Goal: Task Accomplishment & Management: Use online tool/utility

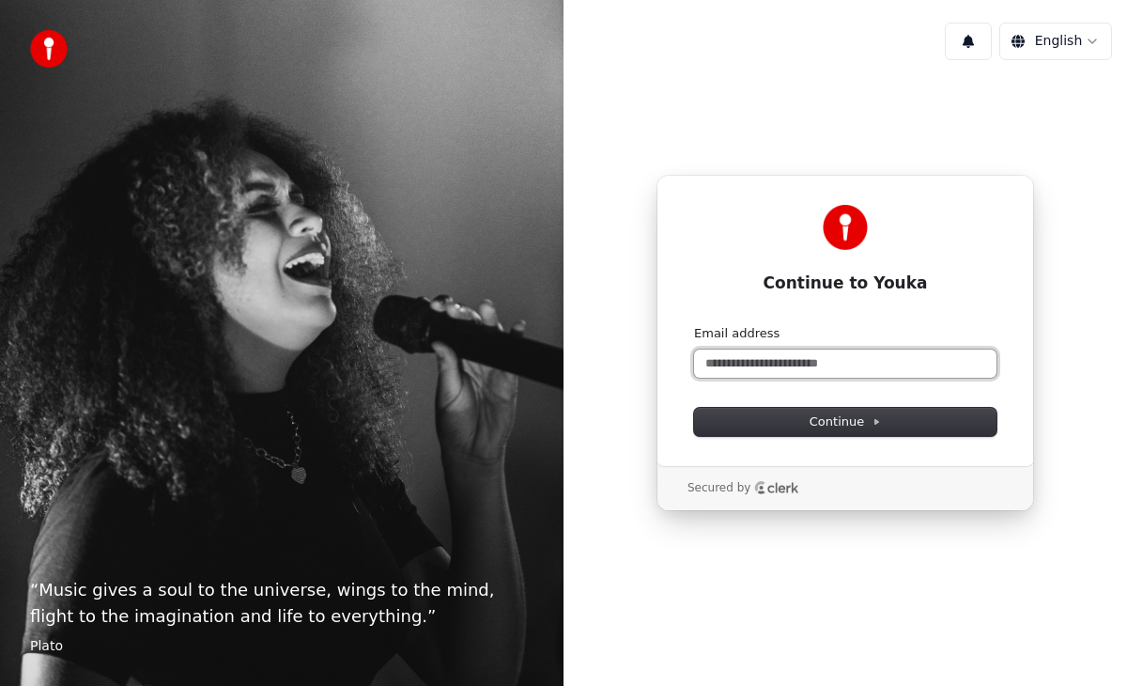
click at [769, 361] on input "Email address" at bounding box center [845, 363] width 302 height 28
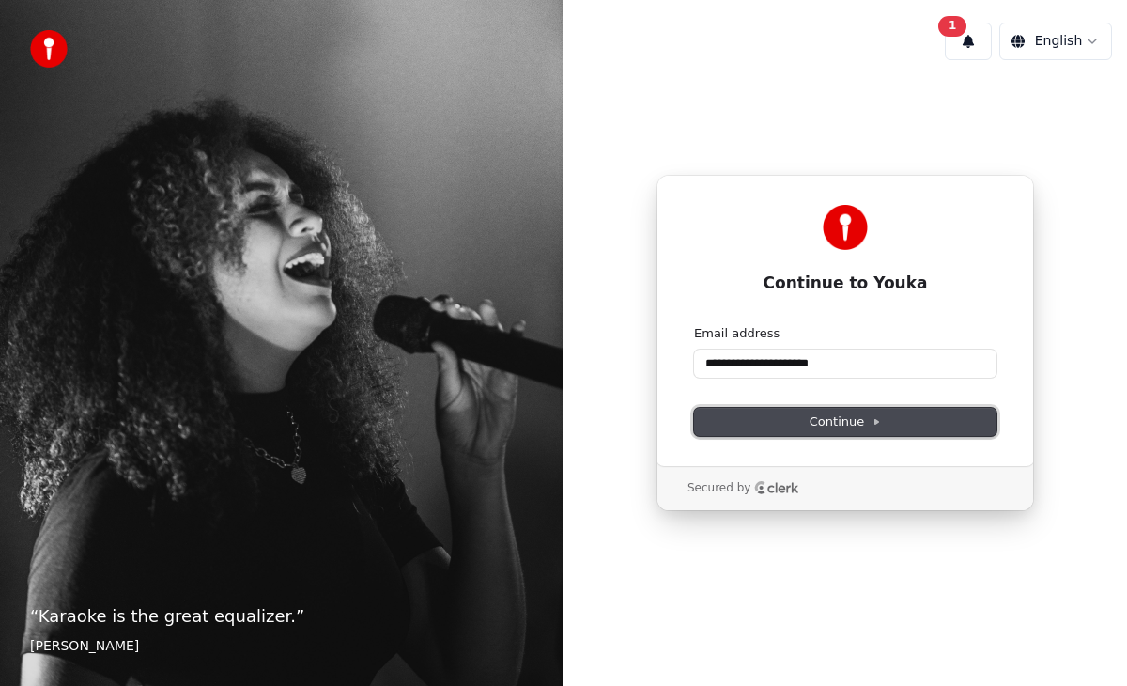
click at [881, 421] on button "Continue" at bounding box center [845, 422] width 302 height 28
type input "**********"
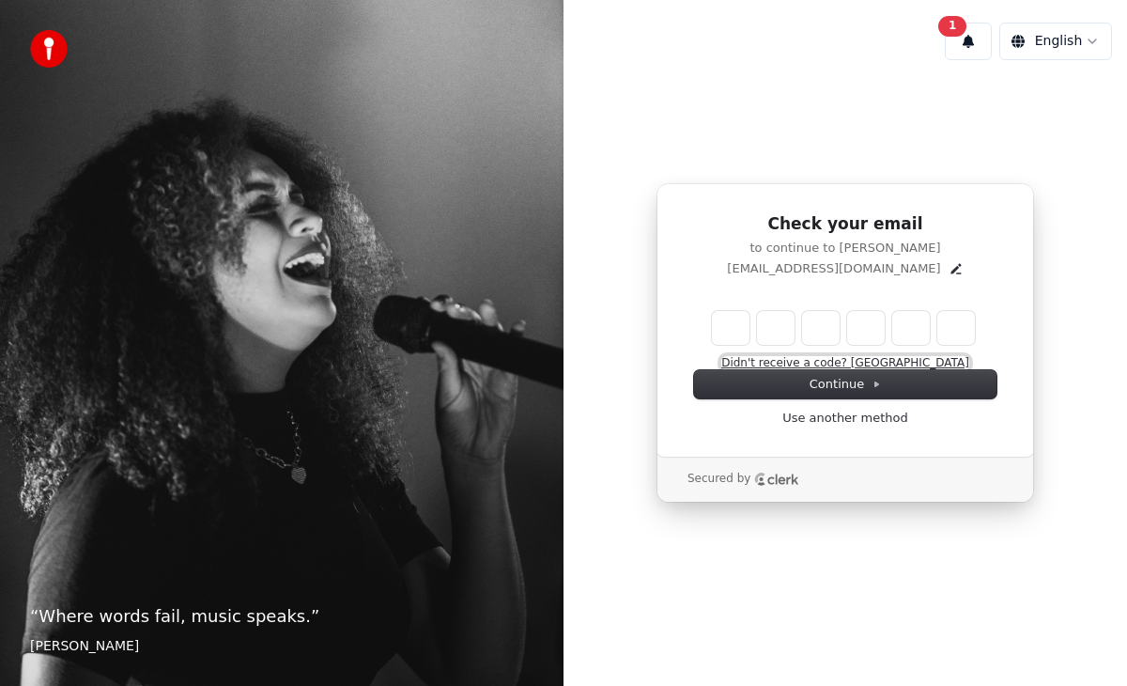
click at [819, 363] on button "Didn't receive a code? Resend" at bounding box center [845, 363] width 248 height 15
type input "*"
type input "**"
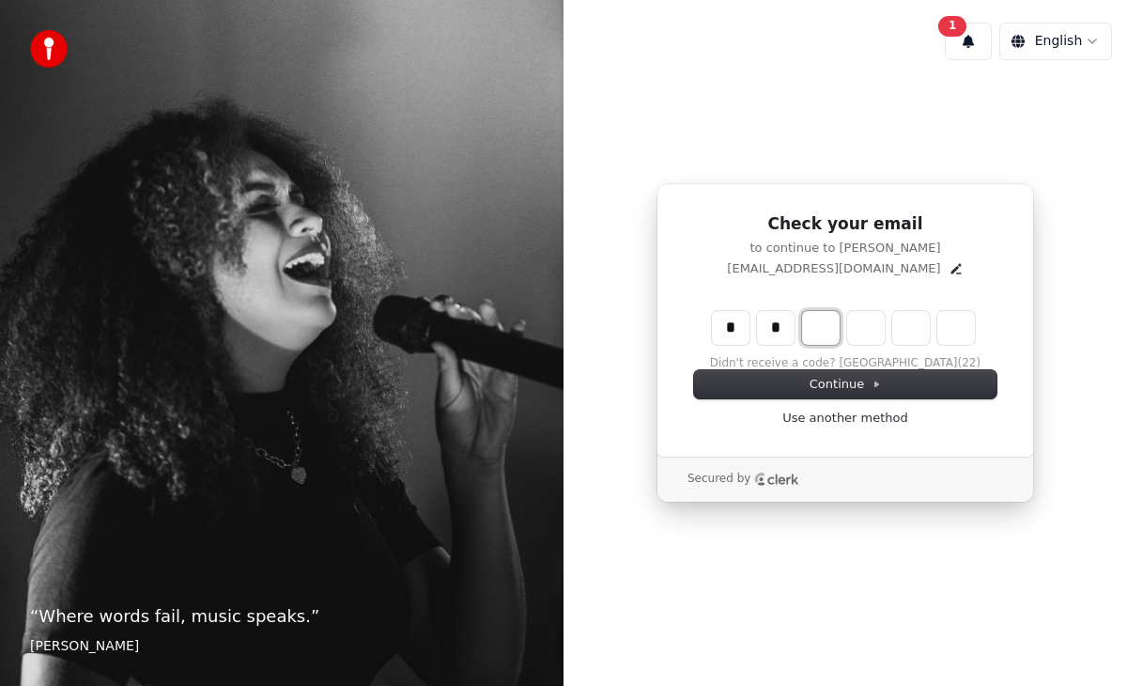
type input "*"
type input "***"
type input "*"
type input "****"
type input "*"
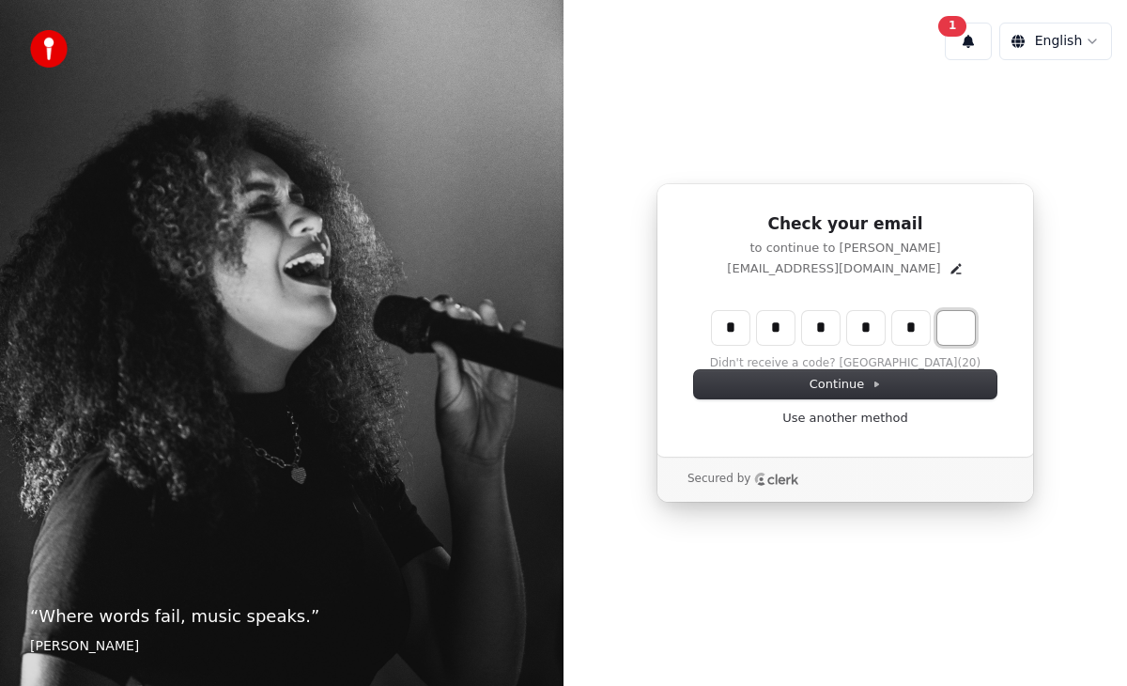
type input "******"
type input "*"
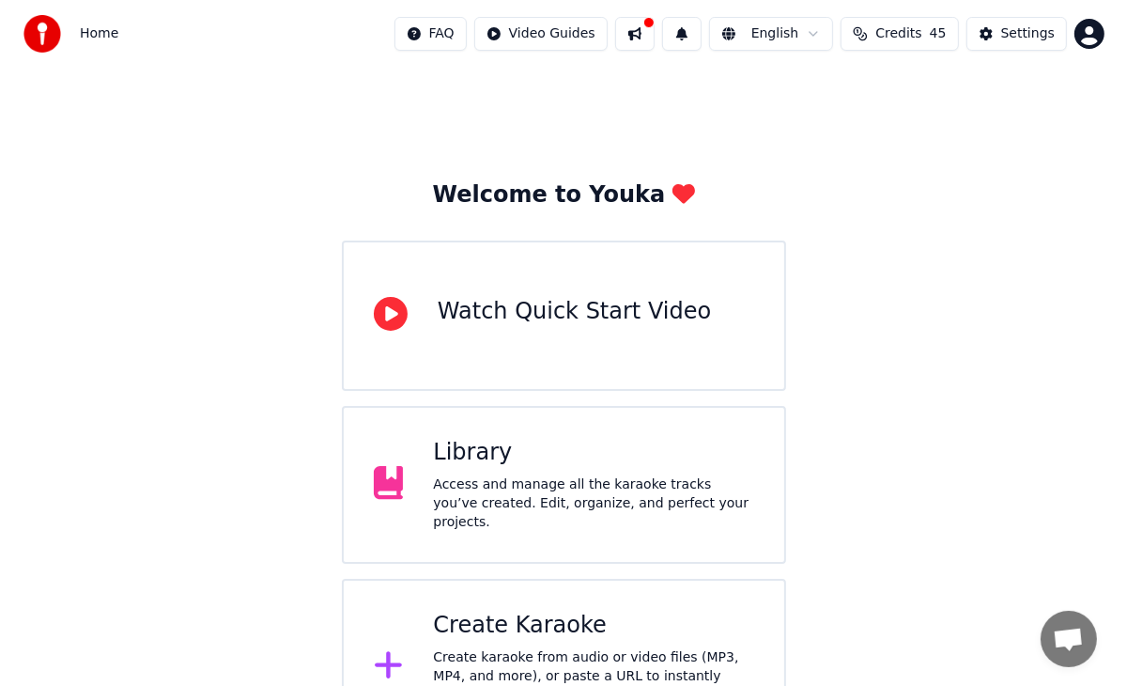
scroll to position [188, 0]
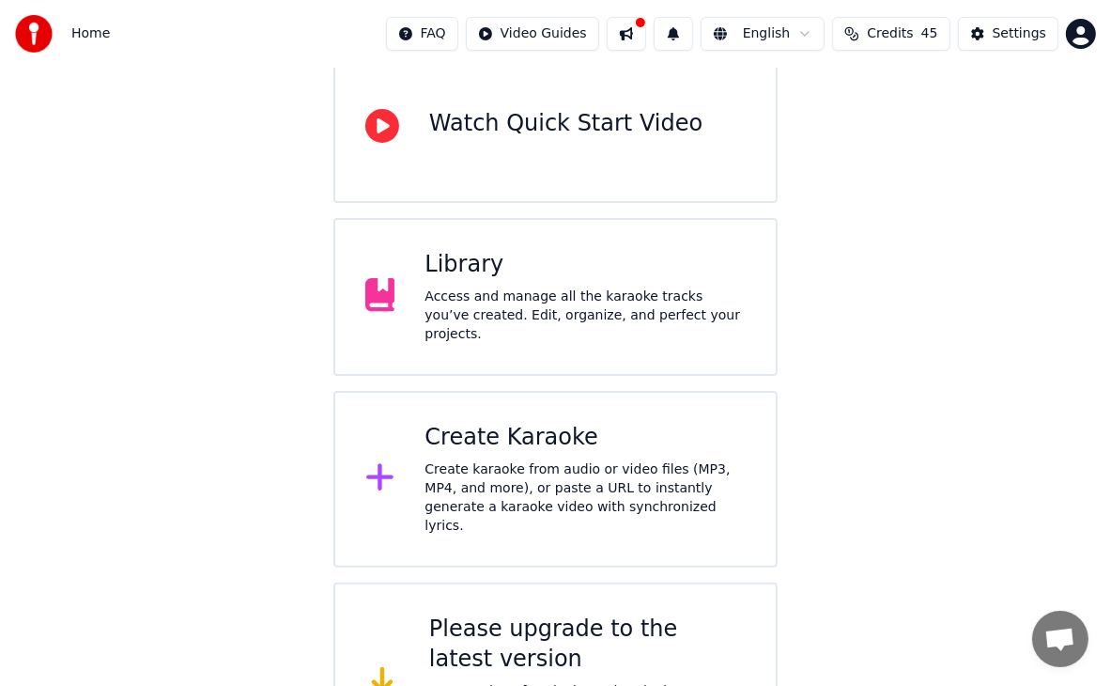
click at [515, 460] on div "Create karaoke from audio or video files (MP3, MP4, and more), or paste a URL t…" at bounding box center [585, 497] width 321 height 75
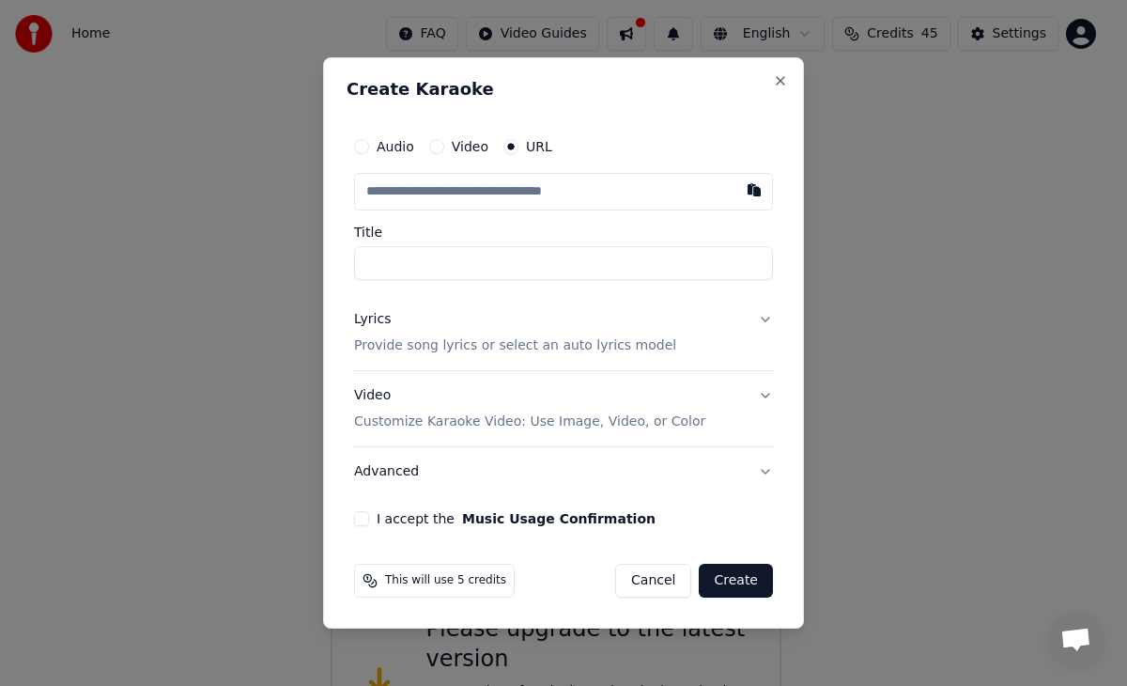
click at [460, 150] on label "Video" at bounding box center [470, 146] width 37 height 13
click at [444, 150] on button "Video" at bounding box center [436, 146] width 15 height 15
click at [436, 254] on input "Title" at bounding box center [563, 262] width 419 height 34
click at [520, 154] on div "URL" at bounding box center [528, 147] width 49 height 15
click at [452, 153] on label "Video" at bounding box center [470, 147] width 37 height 13
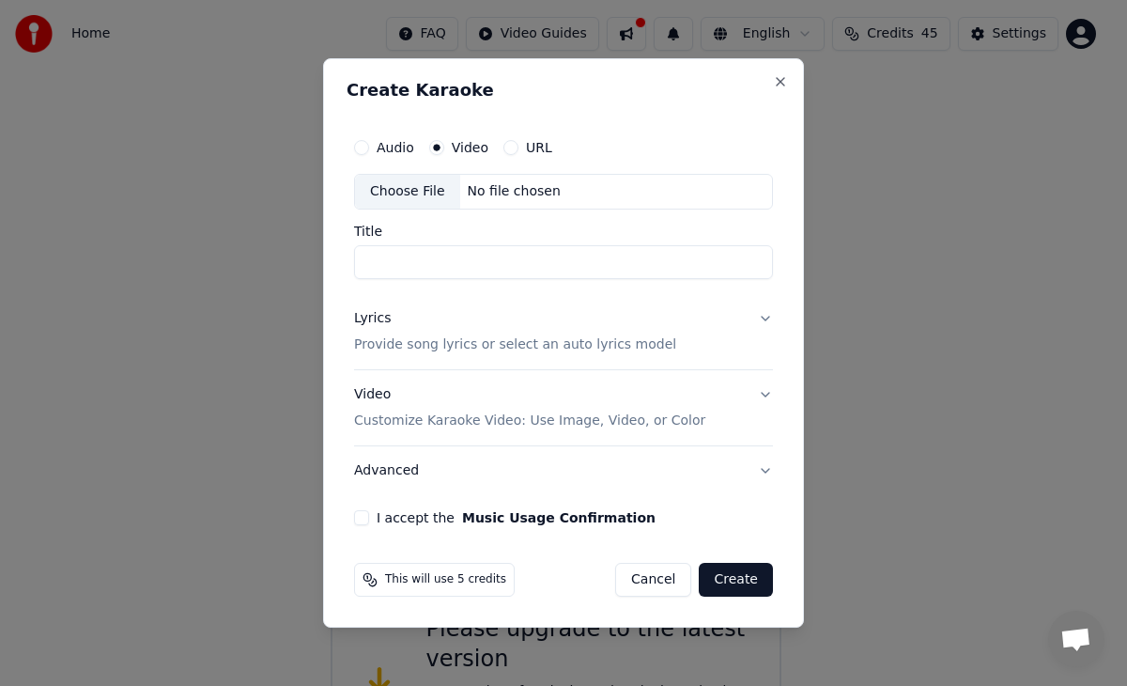
click at [444, 153] on button "Video" at bounding box center [436, 147] width 15 height 15
click at [421, 197] on div "Choose File" at bounding box center [407, 192] width 105 height 34
type input "**********"
click at [363, 516] on button "I accept the Music Usage Confirmation" at bounding box center [361, 517] width 15 height 15
click at [747, 581] on button "Create" at bounding box center [736, 580] width 74 height 34
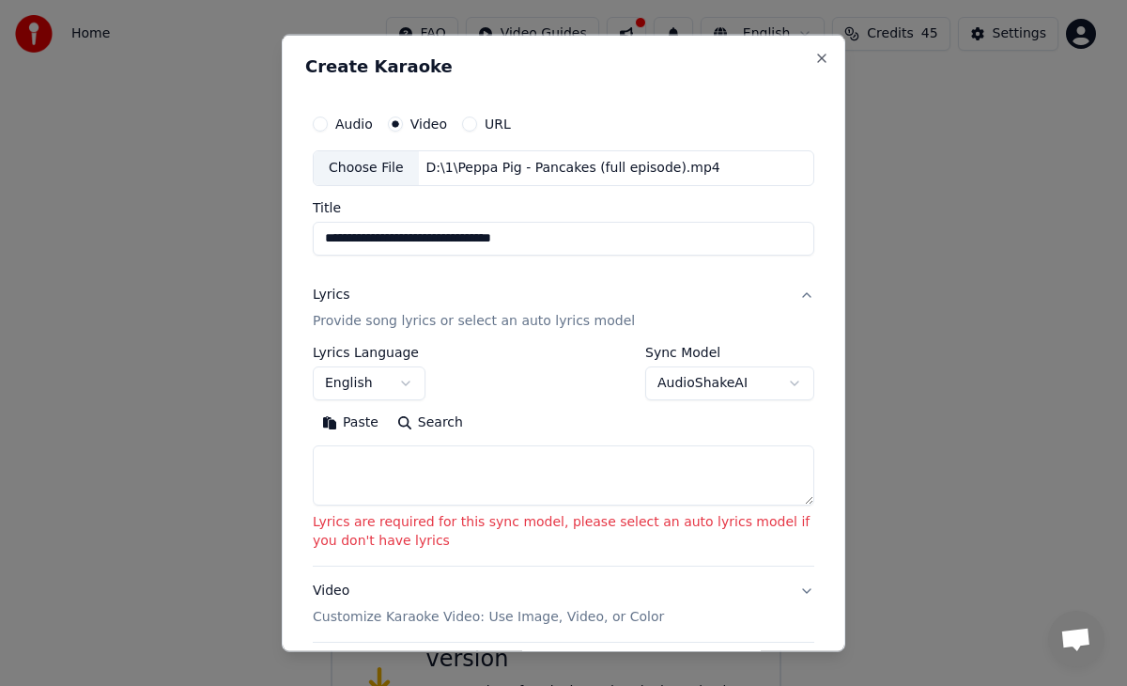
click at [514, 488] on textarea at bounding box center [564, 474] width 502 height 60
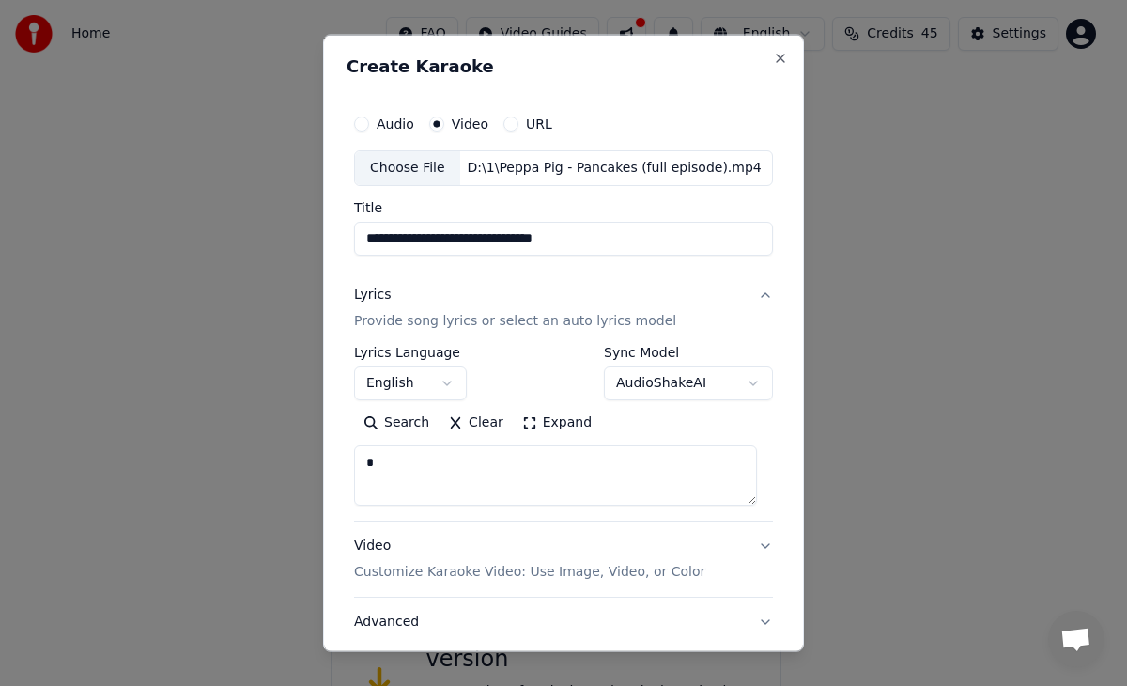
scroll to position [126, 0]
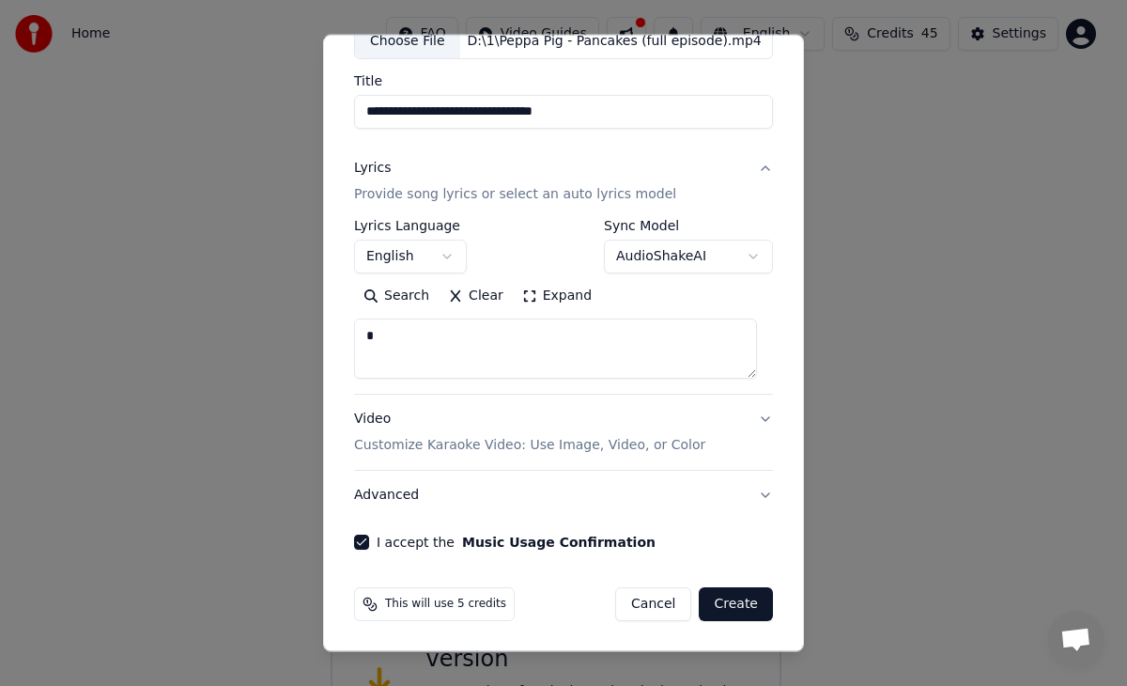
type textarea "*"
click at [709, 602] on button "Create" at bounding box center [736, 604] width 74 height 34
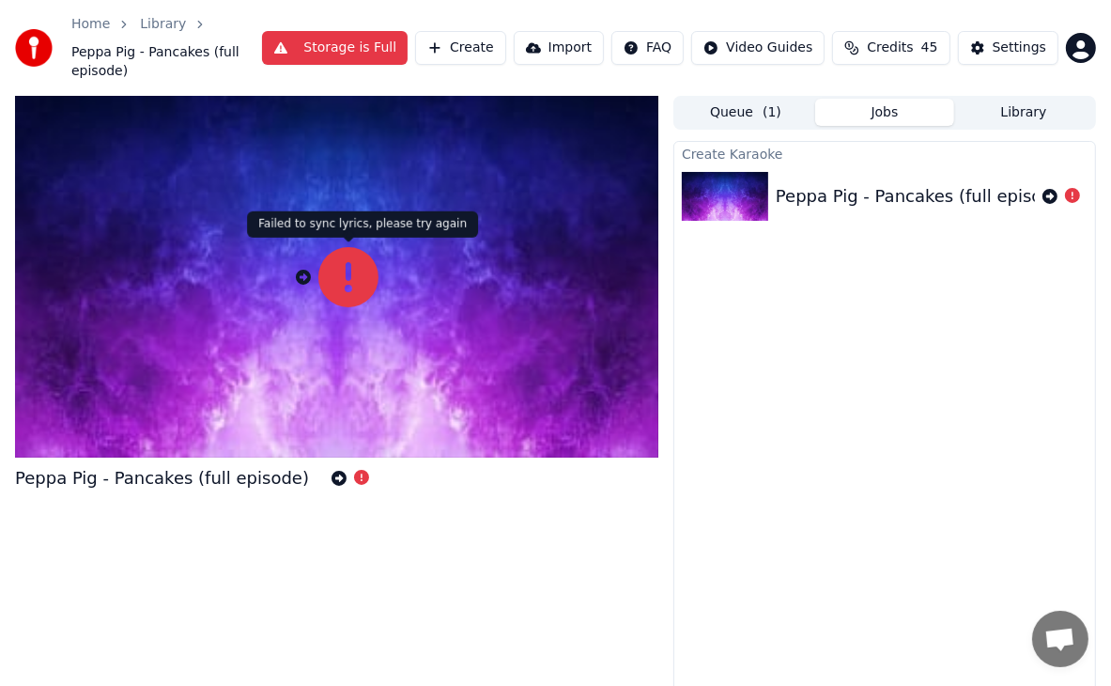
click at [340, 276] on icon at bounding box center [348, 277] width 60 height 60
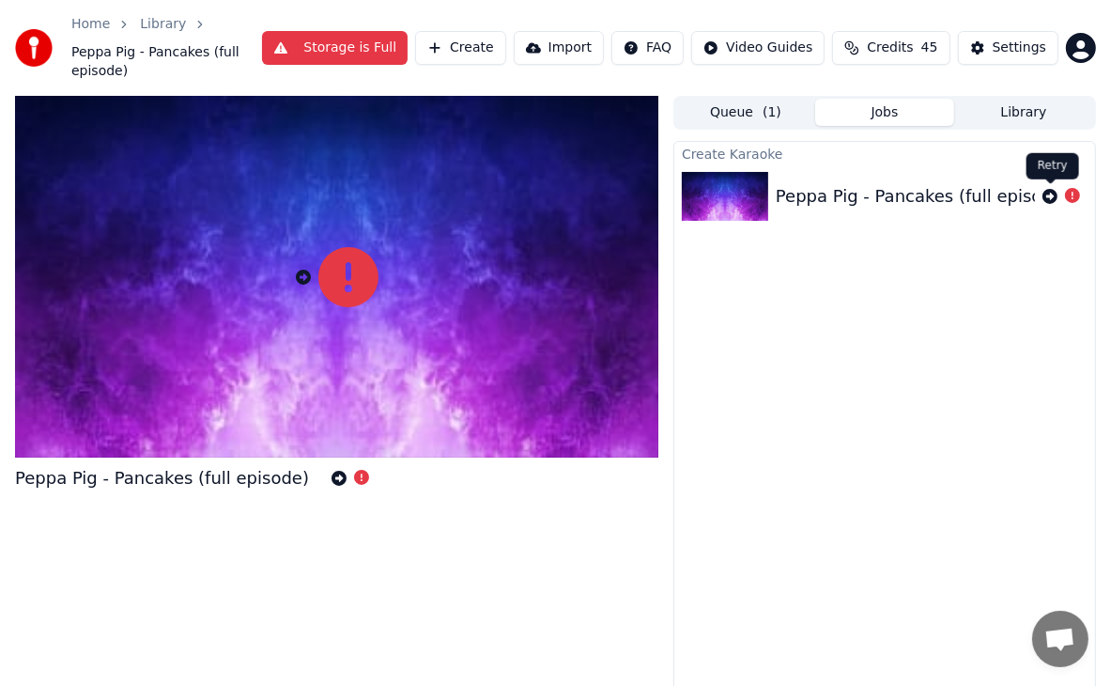
click at [1057, 199] on icon at bounding box center [1050, 196] width 15 height 15
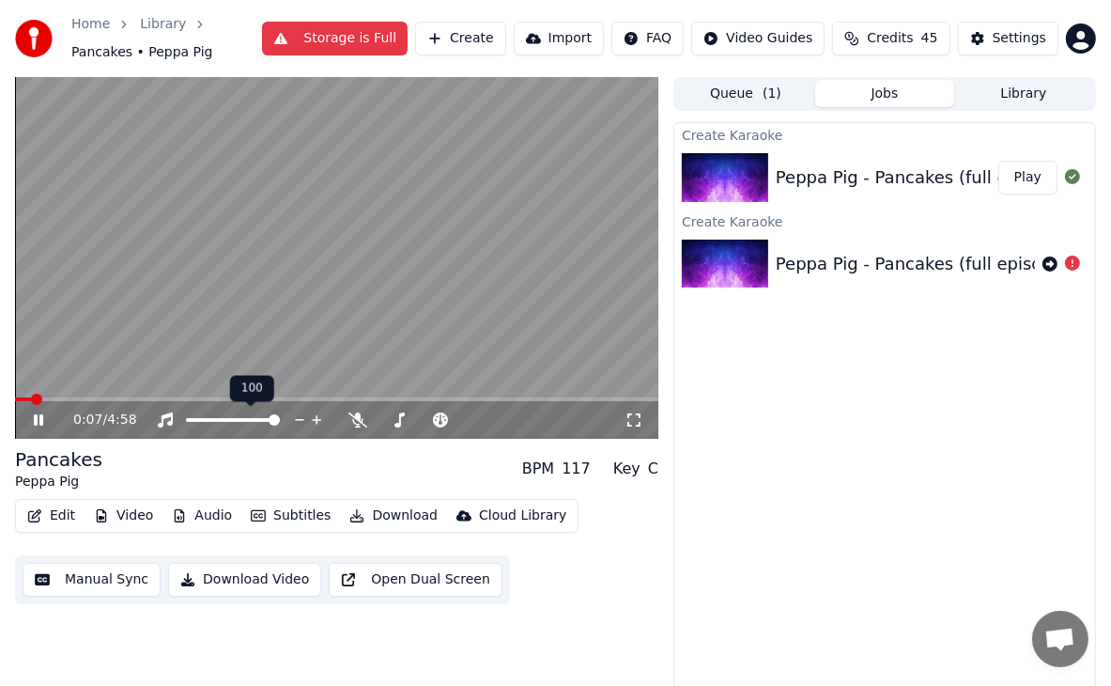
drag, startPoint x: 201, startPoint y: 415, endPoint x: 215, endPoint y: 419, distance: 14.6
click at [202, 417] on div at bounding box center [250, 420] width 151 height 19
click at [222, 425] on div at bounding box center [250, 420] width 151 height 19
click at [202, 426] on span at bounding box center [206, 419] width 11 height 11
click at [98, 400] on span at bounding box center [336, 399] width 643 height 4
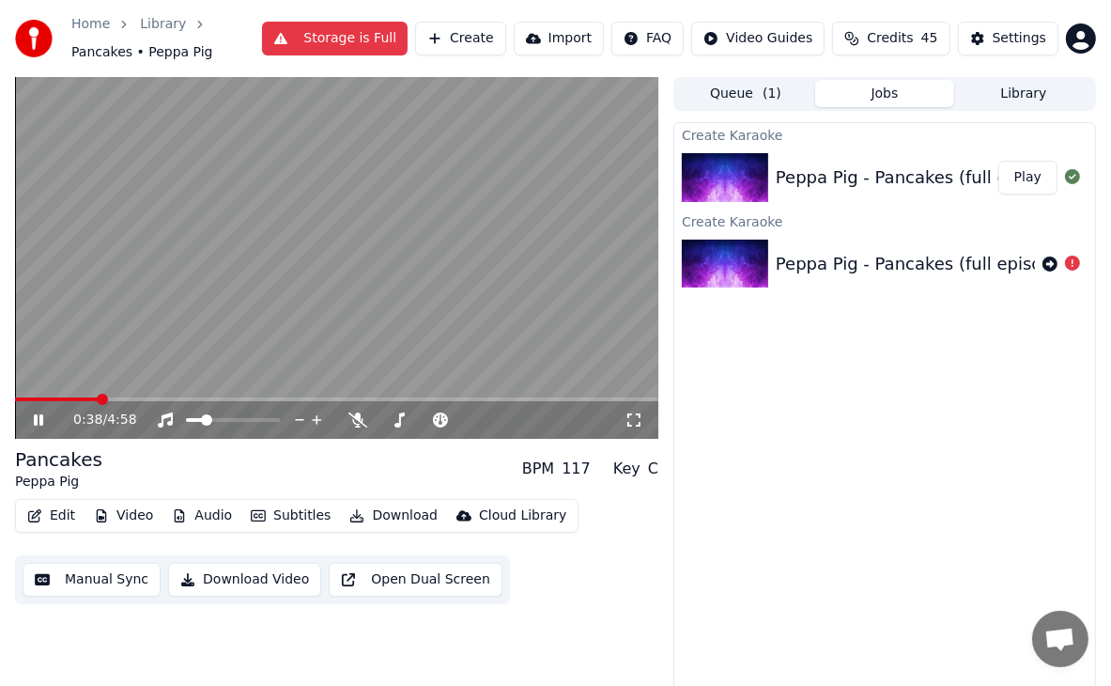
click at [170, 400] on span at bounding box center [336, 399] width 643 height 4
click at [39, 419] on icon at bounding box center [38, 419] width 9 height 11
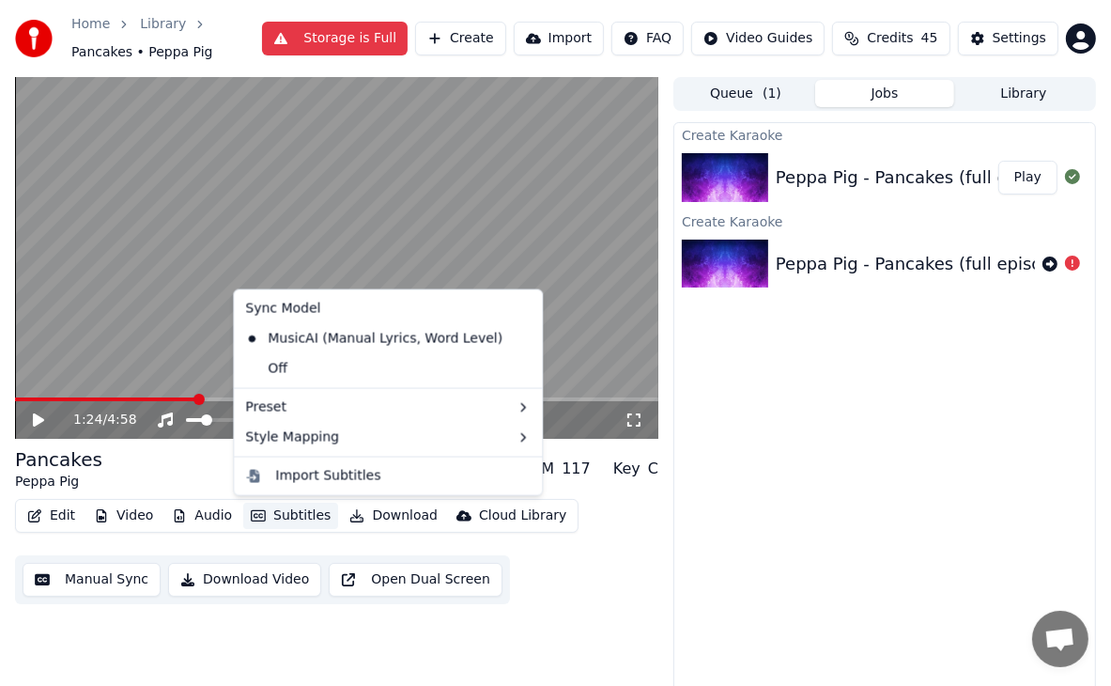
click at [291, 517] on button "Subtitles" at bounding box center [290, 516] width 95 height 26
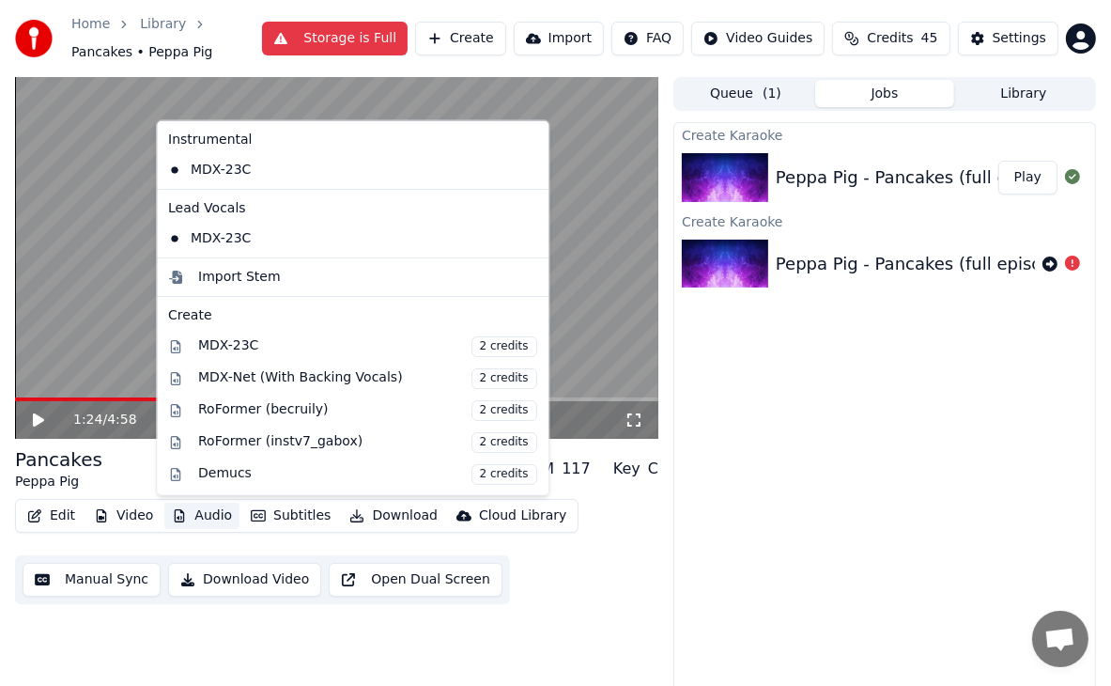
click at [751, 546] on div "Create Karaoke Peppa Pig - Pancakes (full episode) Play Create Karaoke Peppa Pi…" at bounding box center [885, 413] width 423 height 583
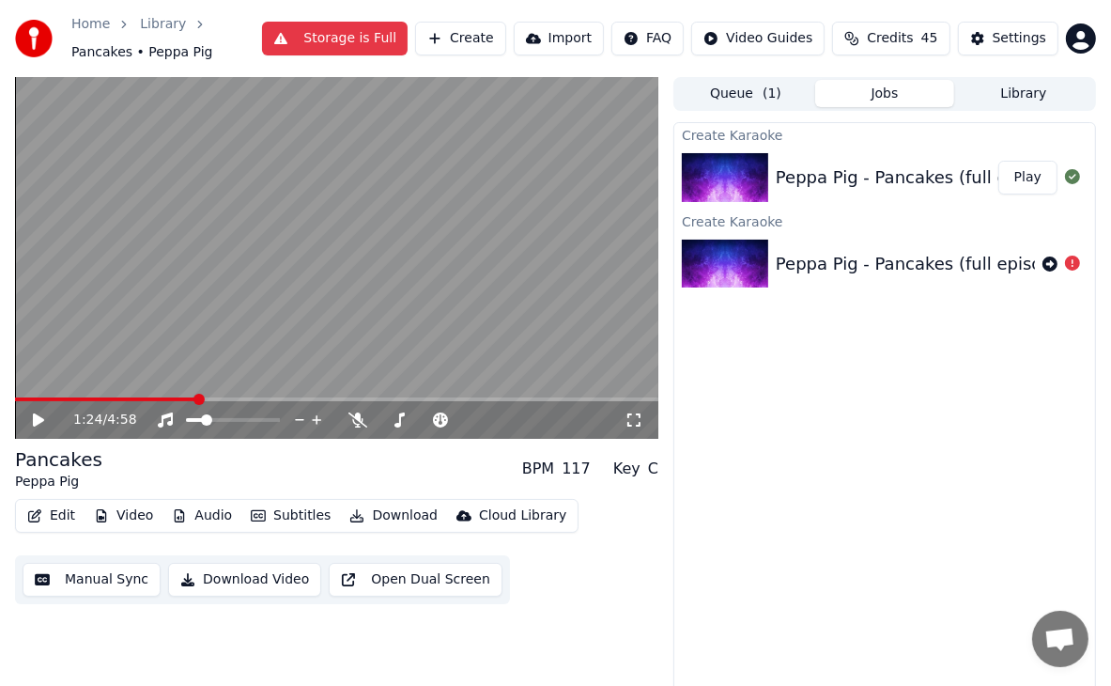
click at [746, 553] on div "Create Karaoke Peppa Pig - Pancakes (full episode) Play Create Karaoke Peppa Pi…" at bounding box center [885, 413] width 423 height 583
